Goal: Task Accomplishment & Management: Manage account settings

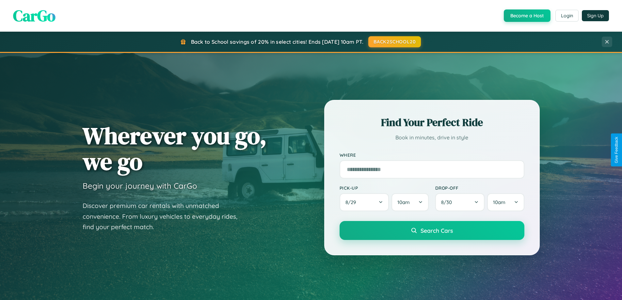
scroll to position [449, 0]
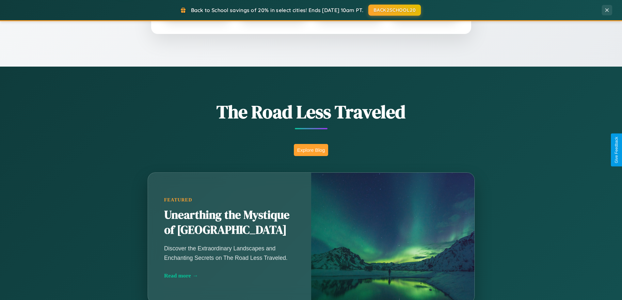
click at [311, 150] on button "Explore Blog" at bounding box center [311, 150] width 34 height 12
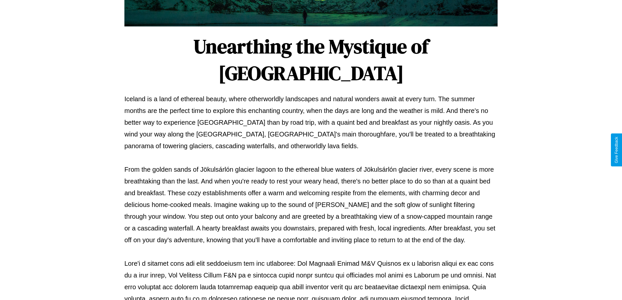
scroll to position [211, 0]
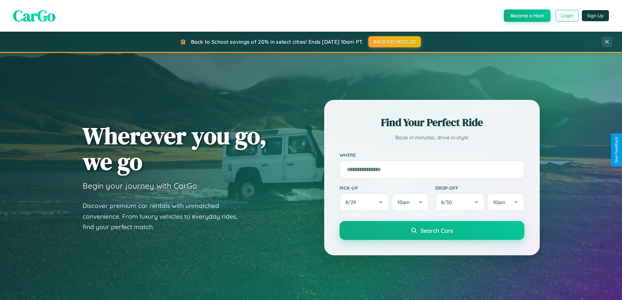
click at [566, 16] on button "Login" at bounding box center [566, 16] width 23 height 12
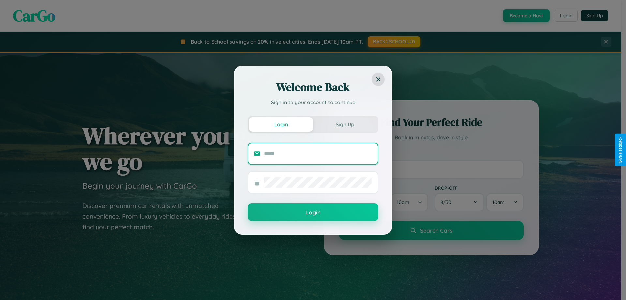
click at [318, 153] on input "text" at bounding box center [318, 153] width 108 height 10
type input "**********"
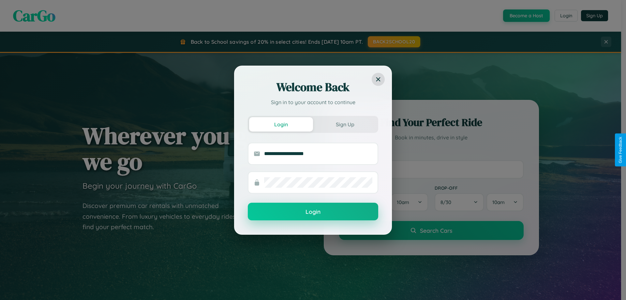
click at [313, 212] on button "Login" at bounding box center [313, 212] width 130 height 18
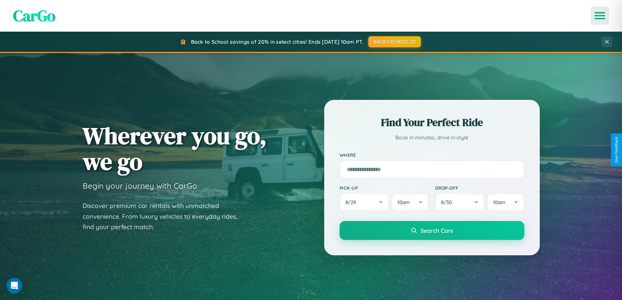
click at [599, 16] on icon "Open menu" at bounding box center [599, 16] width 9 height 6
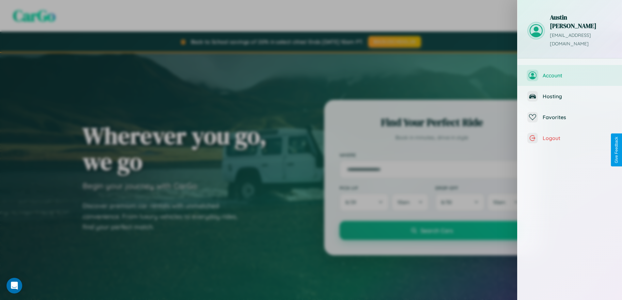
click at [569, 72] on span "Account" at bounding box center [576, 75] width 69 height 7
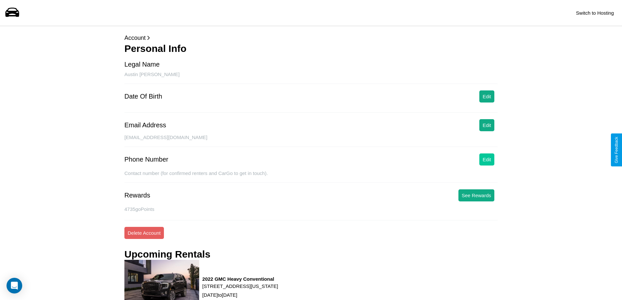
click at [486, 159] on button "Edit" at bounding box center [486, 159] width 15 height 12
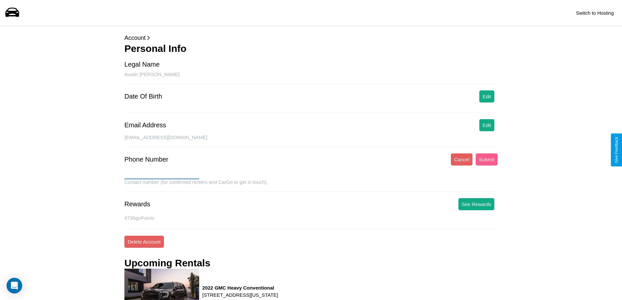
click at [161, 174] on input "text" at bounding box center [161, 174] width 75 height 10
type input "**********"
click at [486, 159] on button "Submit" at bounding box center [486, 159] width 22 height 12
